Goal: Transaction & Acquisition: Subscribe to service/newsletter

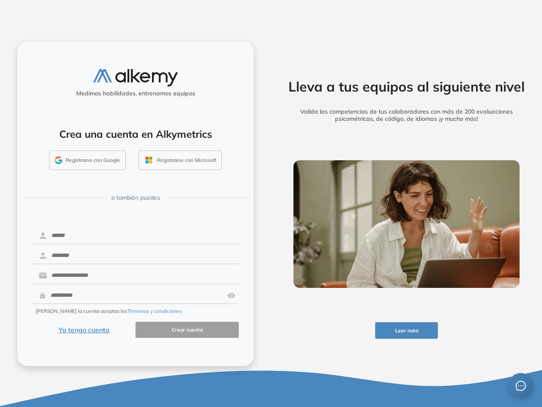
click at [271, 203] on div "Lleva a tus equipos al siguiente nivel Valida las competencias de tus colaborad…" at bounding box center [406, 203] width 271 height 407
click at [407, 330] on button "Leer nota" at bounding box center [406, 330] width 63 height 17
click at [88, 160] on button "Registrarse con Google" at bounding box center [87, 159] width 77 height 19
click at [180, 160] on button "Registrarse con Microsoft" at bounding box center [180, 159] width 83 height 19
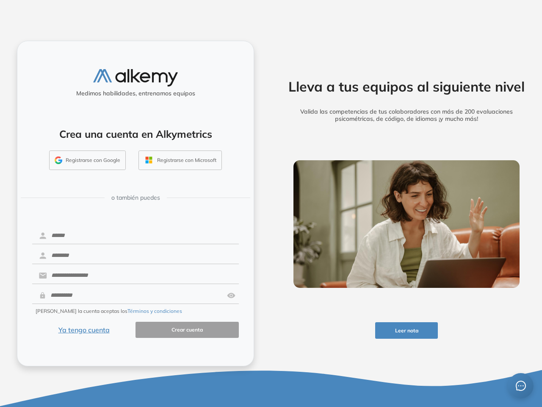
click at [231, 295] on img at bounding box center [231, 295] width 8 height 16
click at [135, 311] on button "Términos y condiciones" at bounding box center [154, 311] width 55 height 8
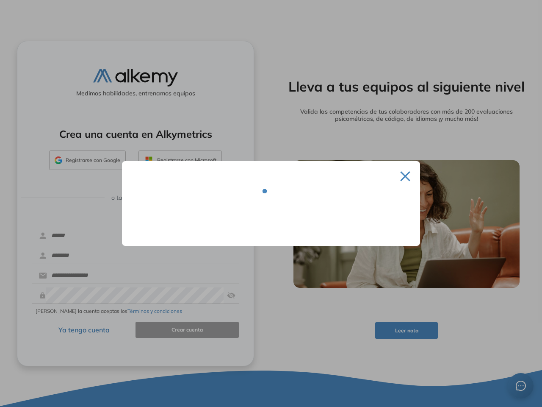
click at [84, 330] on div at bounding box center [271, 203] width 542 height 407
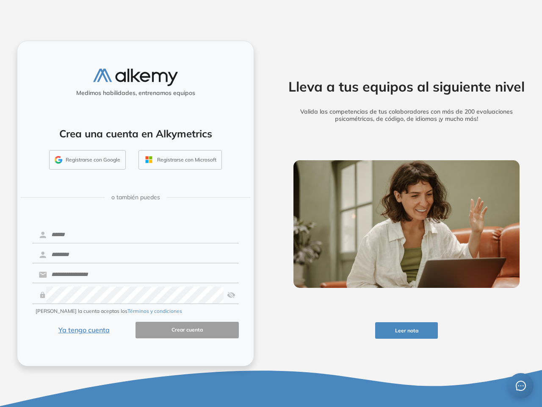
click at [521, 385] on icon "message" at bounding box center [521, 385] width 10 height 10
